Goal: Check status: Check status

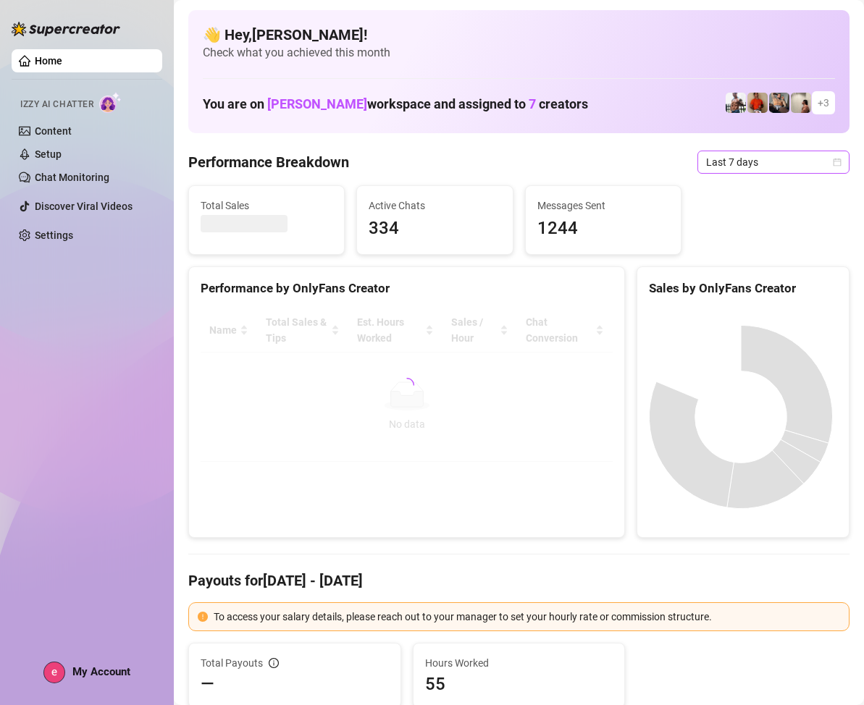
click at [833, 164] on icon "calendar" at bounding box center [837, 162] width 9 height 9
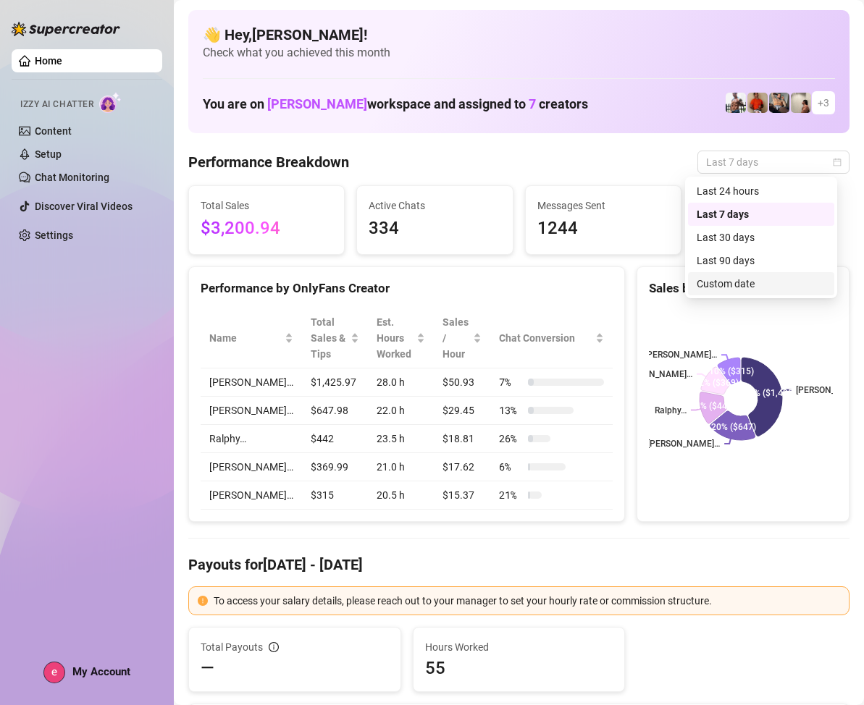
click at [735, 282] on div "Custom date" at bounding box center [760, 284] width 129 height 16
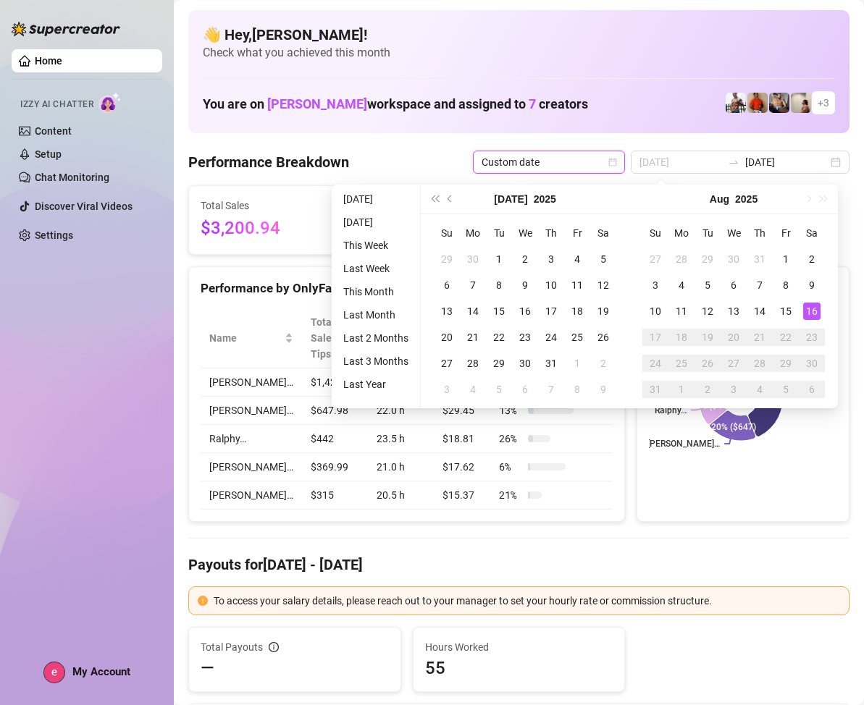
type input "[DATE]"
click at [812, 305] on div "16" at bounding box center [811, 311] width 17 height 17
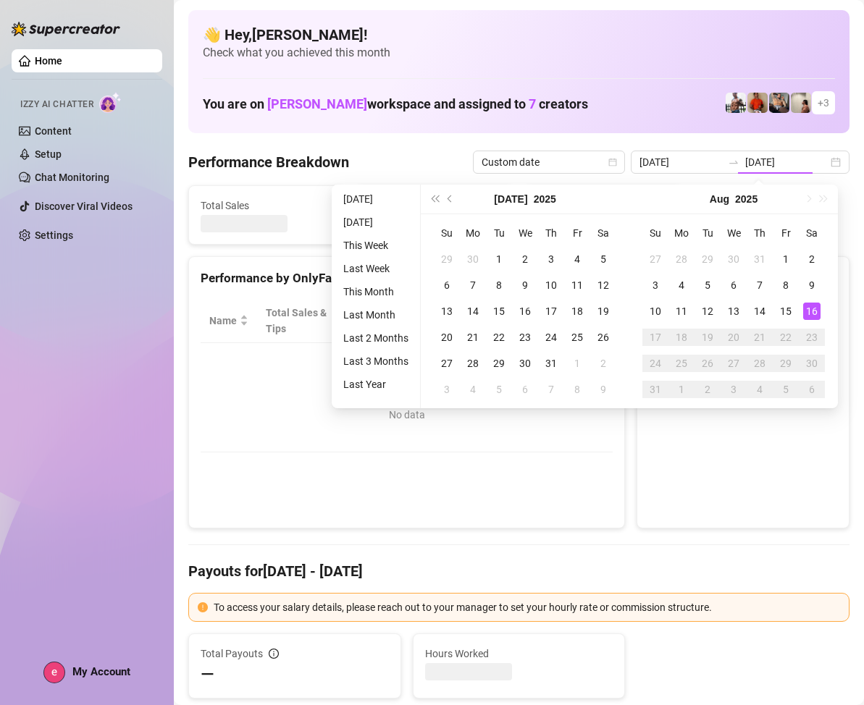
type input "[DATE]"
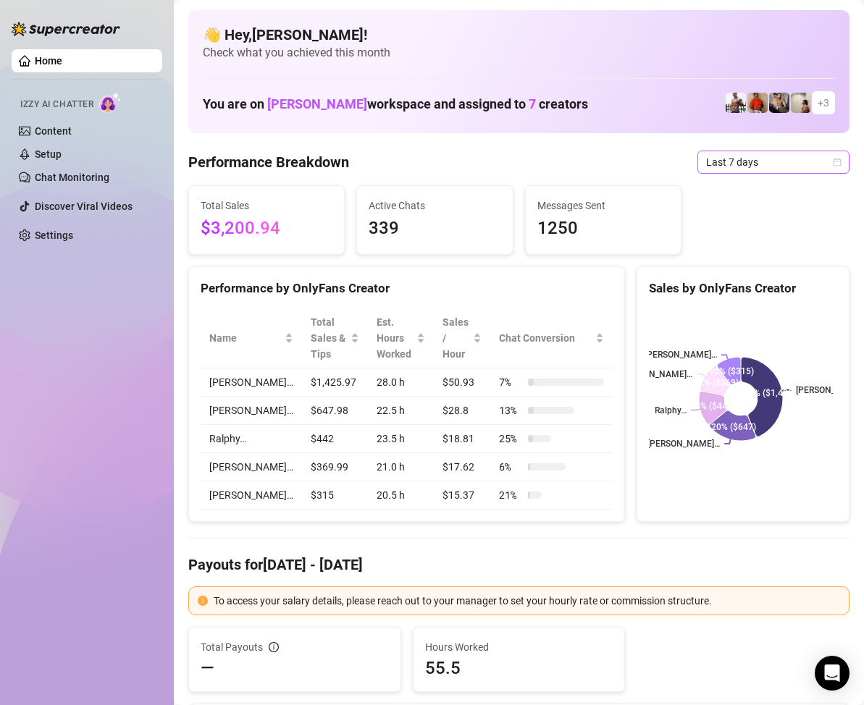
click at [833, 160] on icon "calendar" at bounding box center [837, 162] width 9 height 9
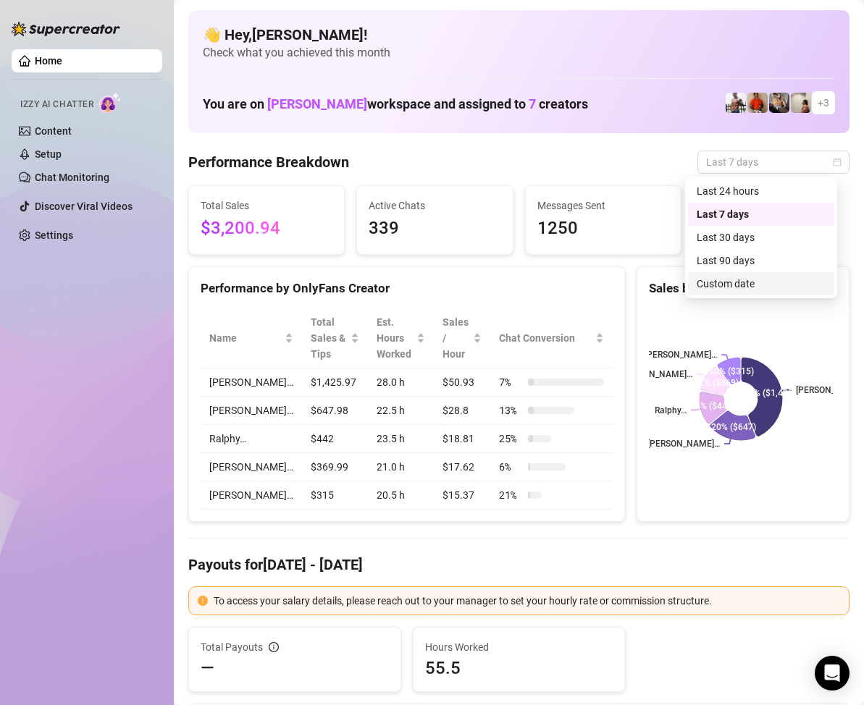
click at [745, 283] on div "Custom date" at bounding box center [760, 284] width 129 height 16
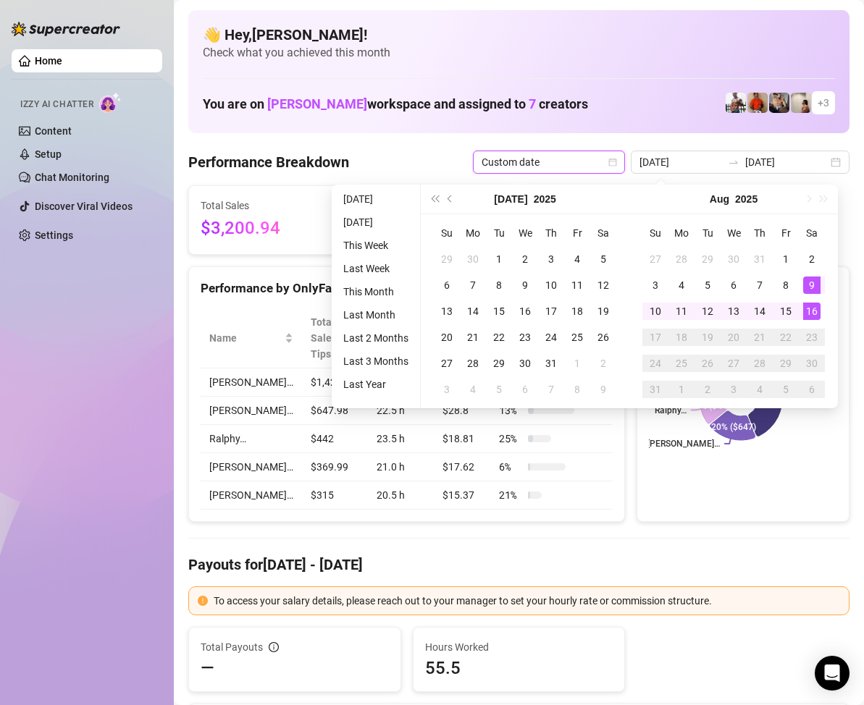
type input "[DATE]"
click at [814, 311] on div "16" at bounding box center [811, 311] width 17 height 17
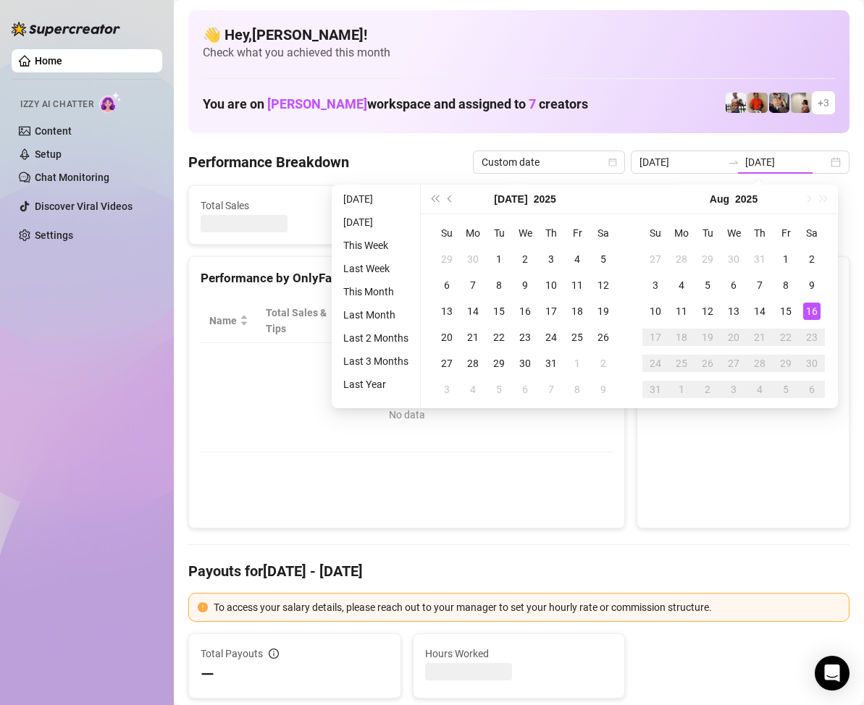
type input "[DATE]"
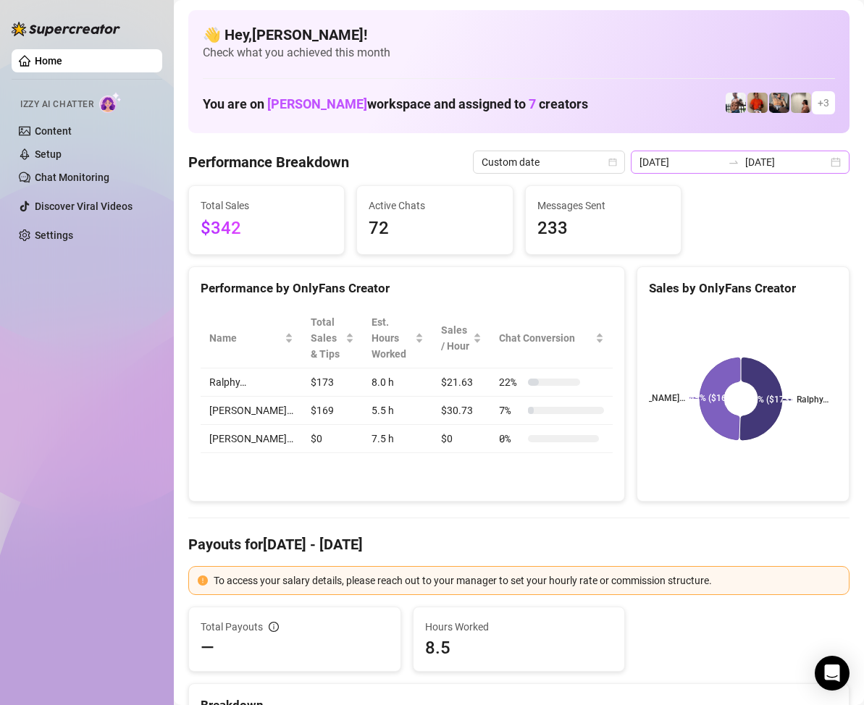
click at [823, 164] on div "2025-08-16 2025-08-16" at bounding box center [740, 162] width 219 height 23
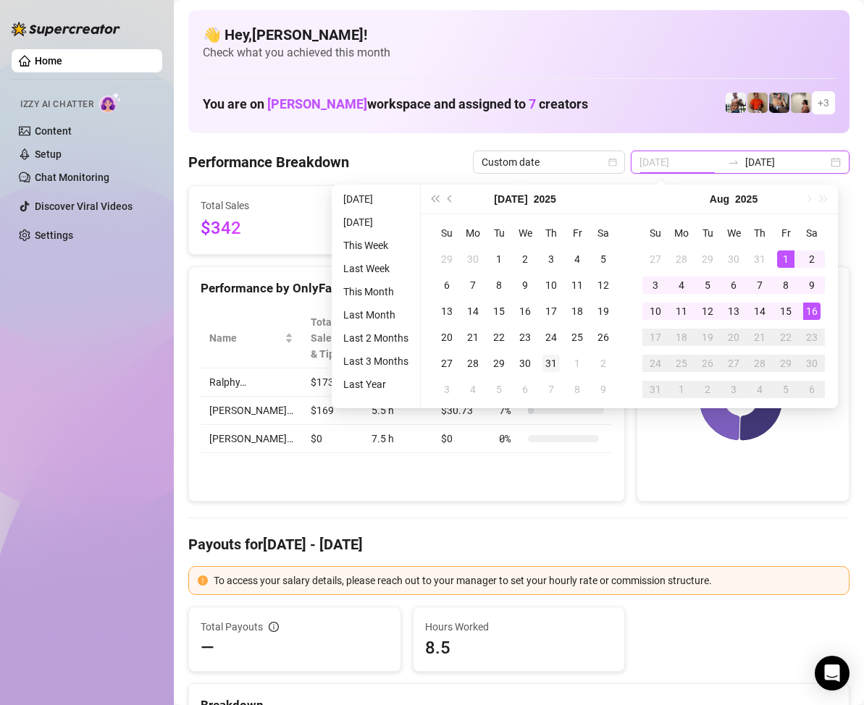
type input "2025-07-31"
click at [549, 359] on div "31" at bounding box center [550, 363] width 17 height 17
type input "[DATE]"
click at [810, 309] on div "16" at bounding box center [811, 311] width 17 height 17
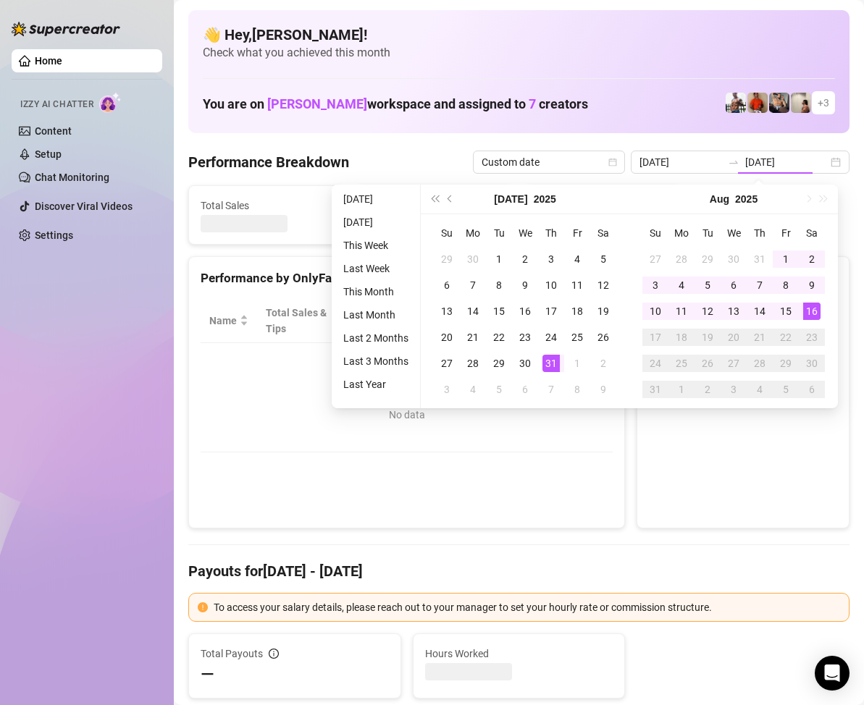
type input "2025-07-31"
